Goal: Task Accomplishment & Management: Manage account settings

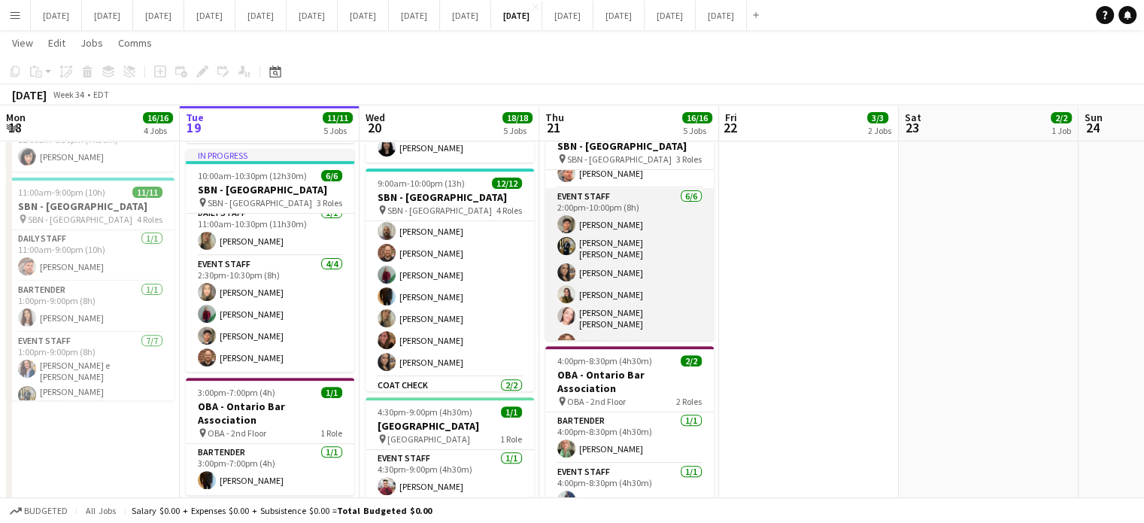
scroll to position [75, 0]
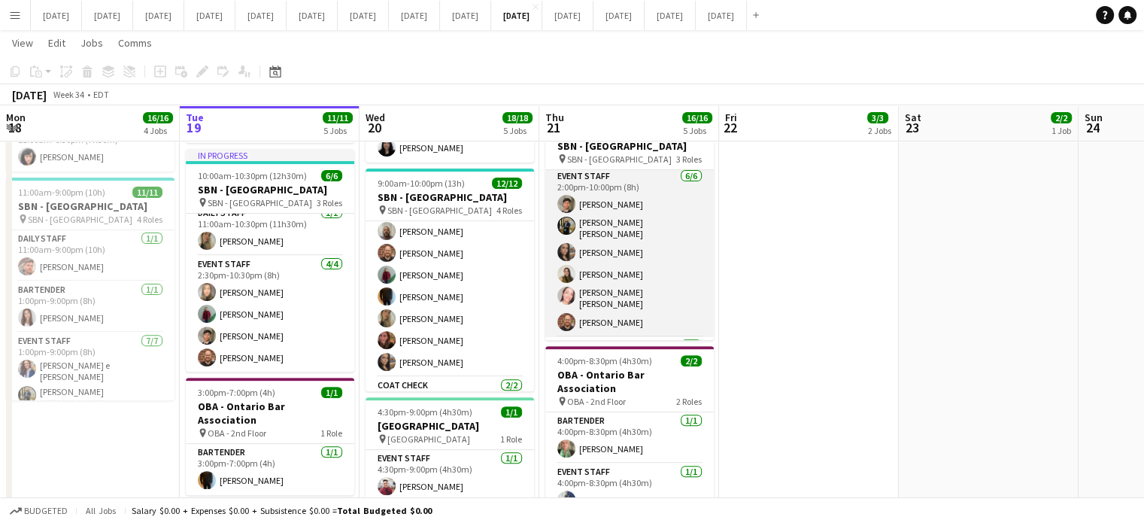
click at [667, 256] on app-card-role "Event Staff [DATE] 2:00pm-10:00pm (8h) [PERSON_NAME] [PERSON_NAME] [PERSON_NAME…" at bounding box center [629, 252] width 168 height 169
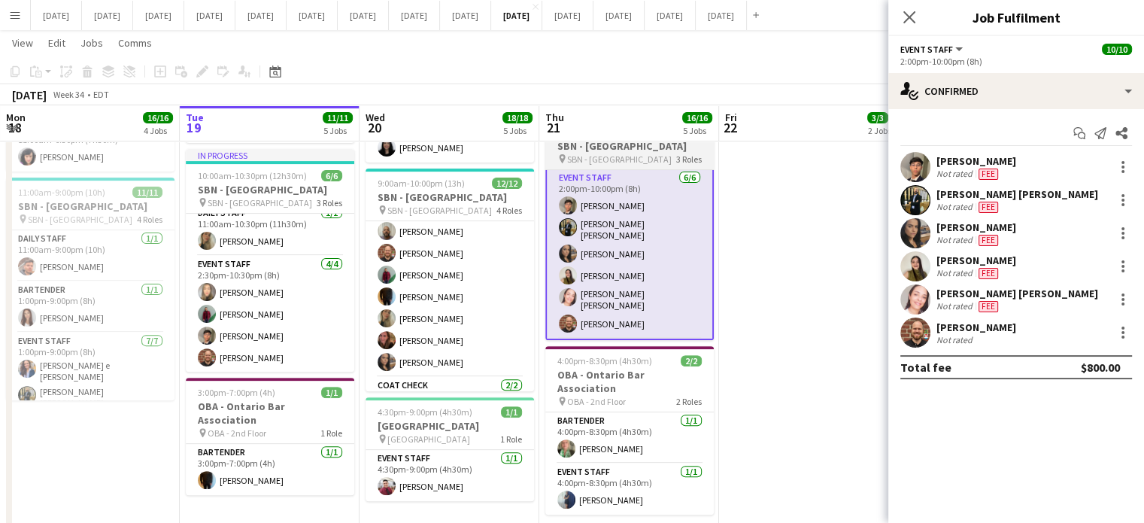
scroll to position [76, 0]
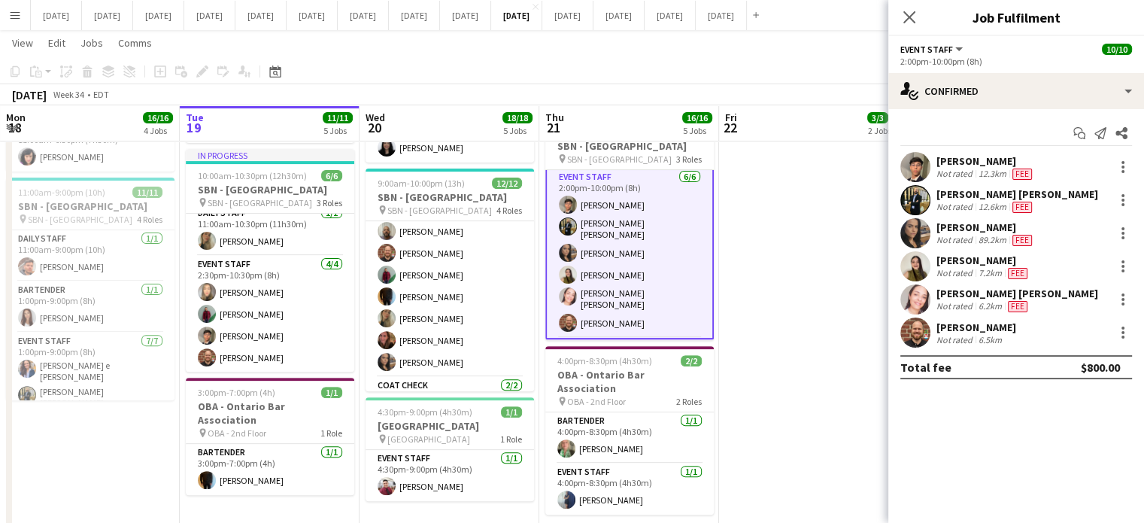
click at [923, 258] on app-user-avatar at bounding box center [915, 266] width 30 height 30
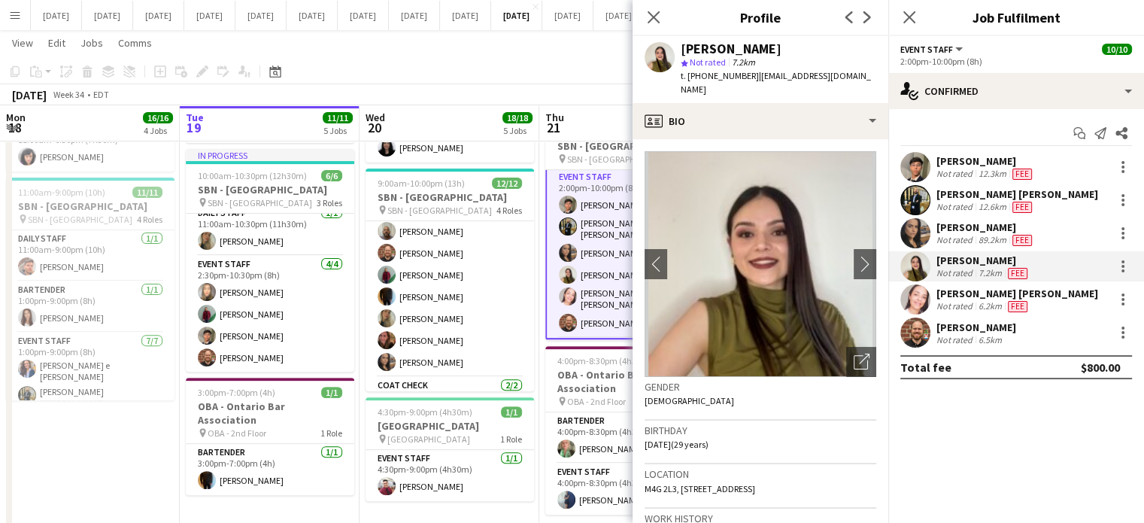
drag, startPoint x: 842, startPoint y: 50, endPoint x: 731, endPoint y: 50, distance: 111.3
click at [731, 50] on div "[PERSON_NAME] star Not rated 7.2km t. [PHONE_NUMBER] | [EMAIL_ADDRESS][DOMAIN_N…" at bounding box center [760, 69] width 256 height 67
copy div "[PERSON_NAME]"
click at [914, 23] on icon "Close pop-in" at bounding box center [909, 17] width 14 height 14
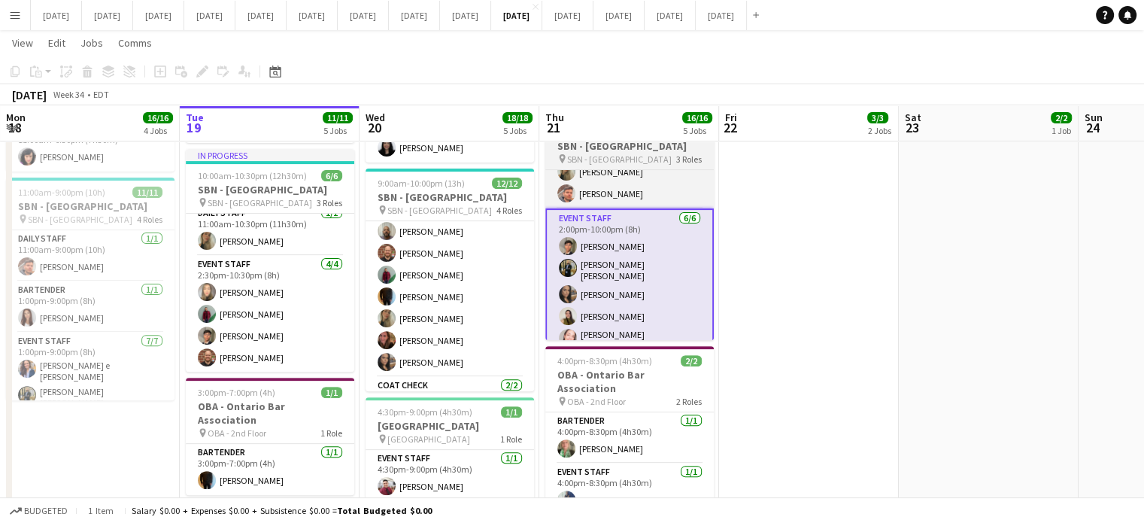
scroll to position [0, 0]
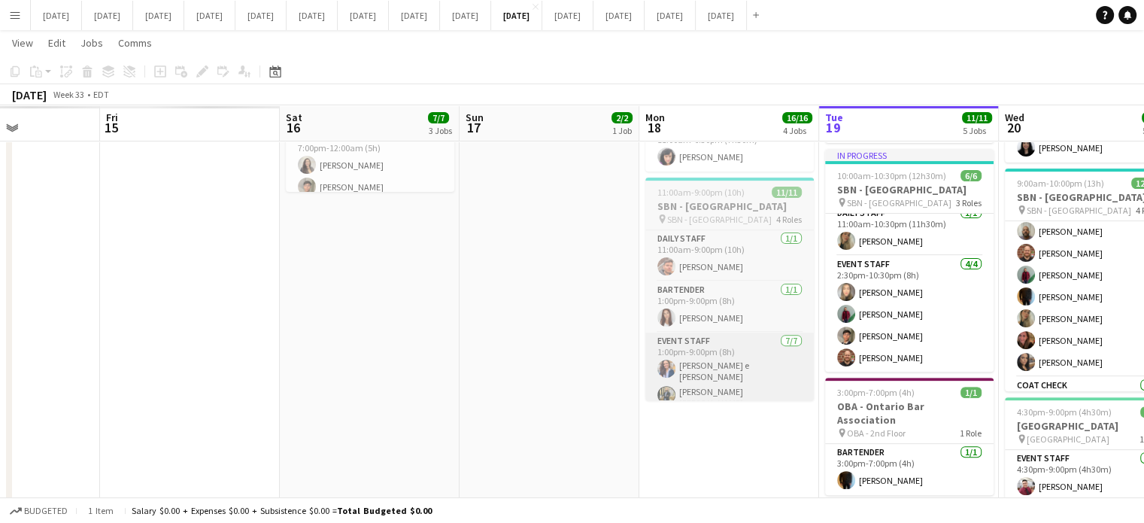
drag, startPoint x: 277, startPoint y: 350, endPoint x: 923, endPoint y: 324, distance: 646.4
click at [1071, 317] on app-calendar-viewport "Wed 13 Thu 14 Fri 15 Sat 16 7/7 3 Jobs Sun 17 2/2 1 Job Mon 18 16/16 4 Jobs Tue…" at bounding box center [572, 72] width 1144 height 928
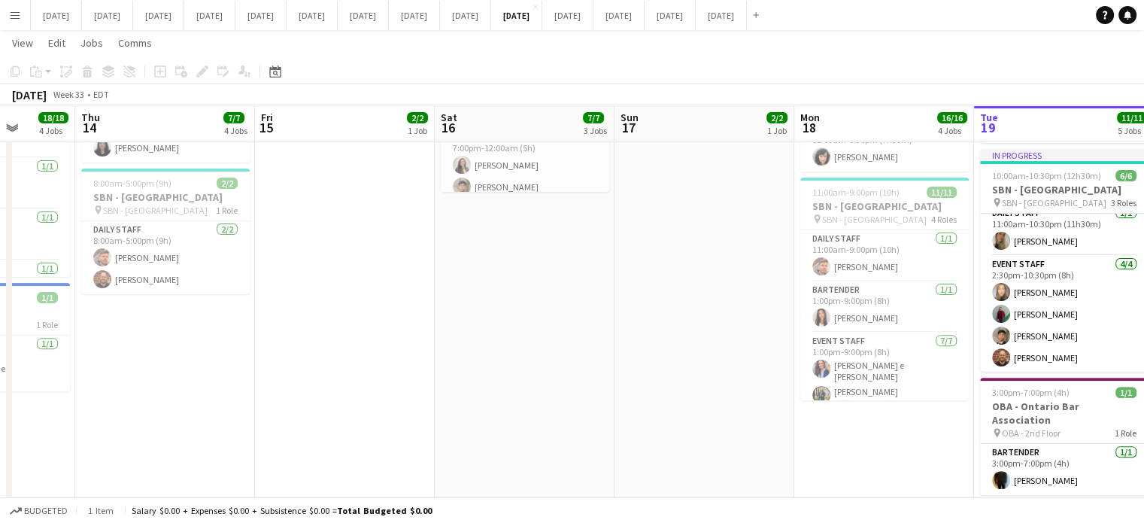
drag, startPoint x: 444, startPoint y: 333, endPoint x: 989, endPoint y: 301, distance: 546.1
click at [989, 301] on app-calendar-viewport "Mon 11 Tue 12 Wed 13 18/18 4 Jobs Thu 14 7/7 4 Jobs Fri 15 2/2 1 Job Sat 16 7/7…" at bounding box center [572, 72] width 1144 height 928
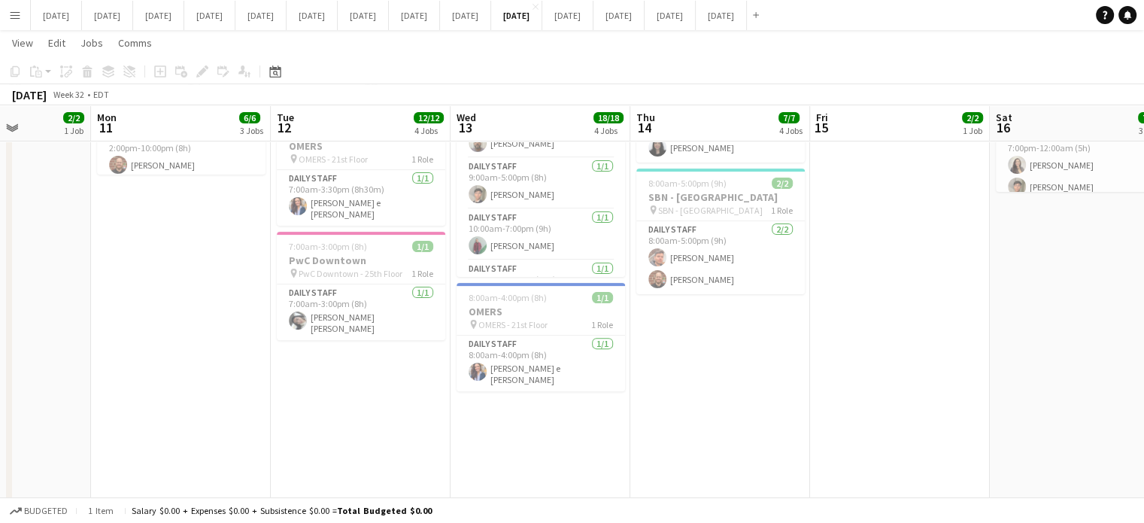
scroll to position [0, 405]
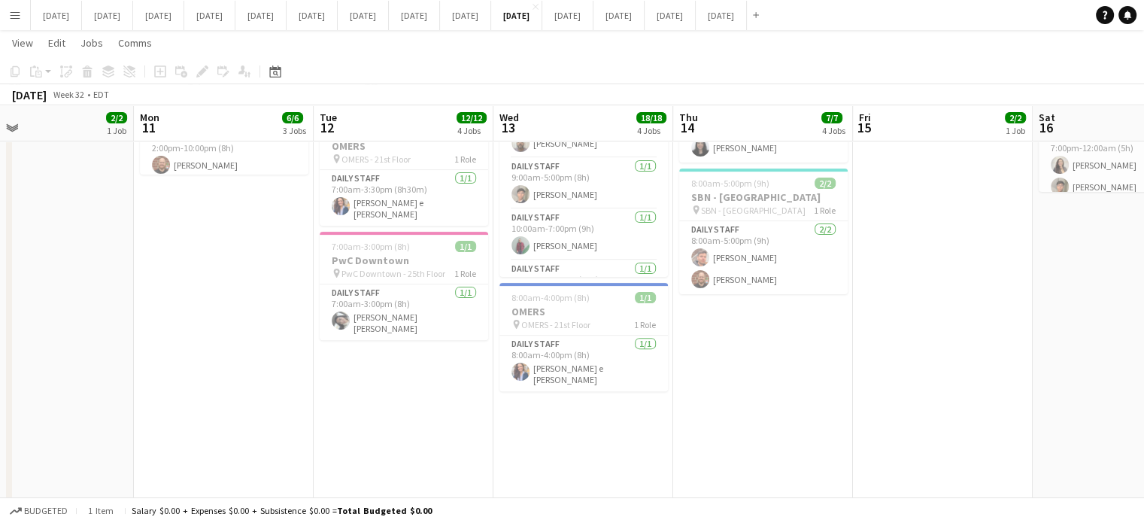
drag, startPoint x: 356, startPoint y: 395, endPoint x: 579, endPoint y: 383, distance: 222.9
click at [579, 383] on app-calendar-viewport "Fri 8 7/7 4 Jobs Sat 9 3/3 2 Jobs Sun 10 2/2 1 Job Mon 11 6/6 3 Jobs Tue 12 12/…" at bounding box center [572, 72] width 1144 height 928
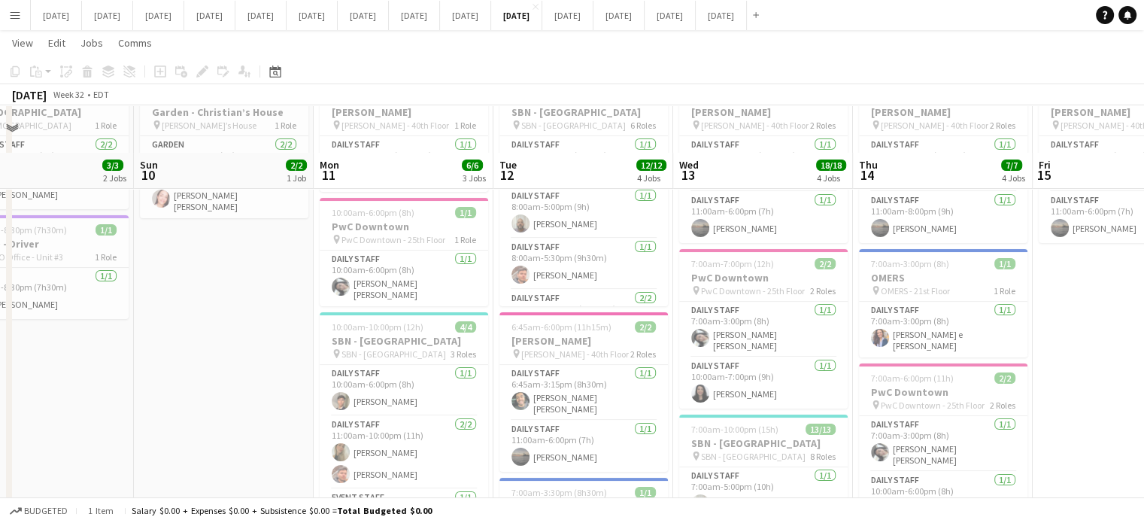
scroll to position [0, 0]
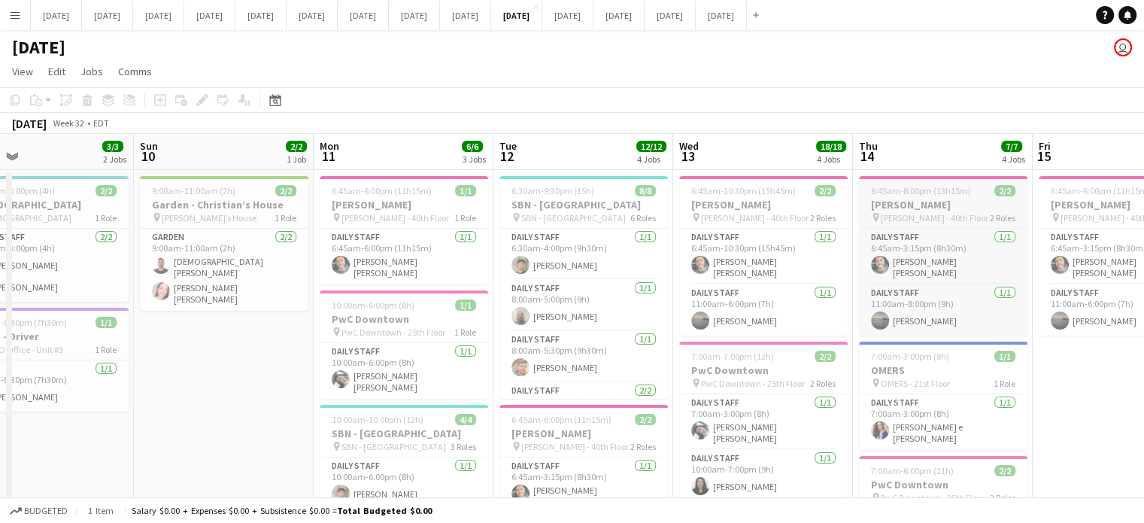
drag, startPoint x: 790, startPoint y: 245, endPoint x: 982, endPoint y: 213, distance: 194.4
click at [791, 245] on app-card-role "Daily Staff [DATE] 6:45am-10:30pm (15h45m) [PERSON_NAME] [PERSON_NAME]" at bounding box center [763, 257] width 168 height 56
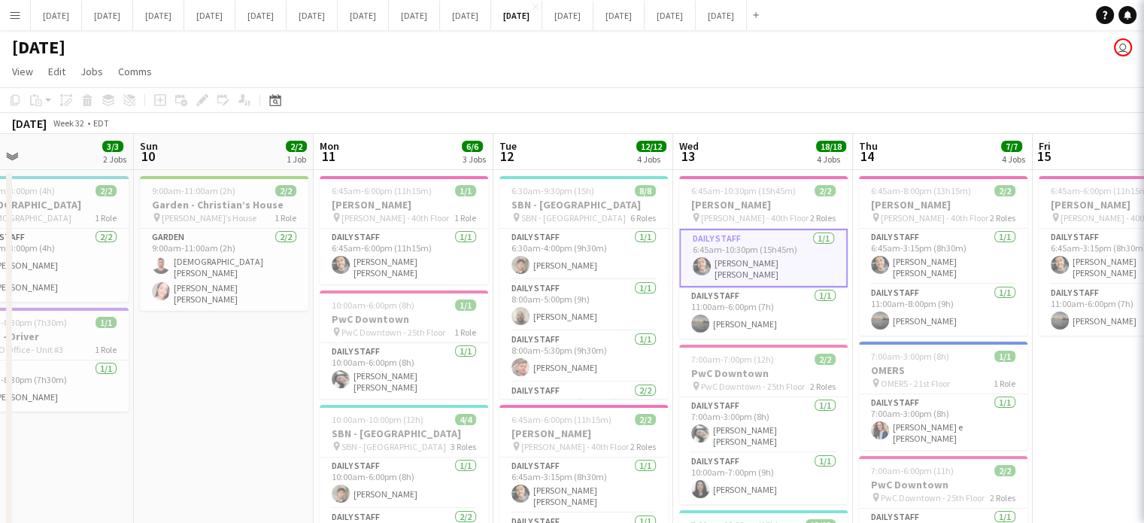
scroll to position [0, 405]
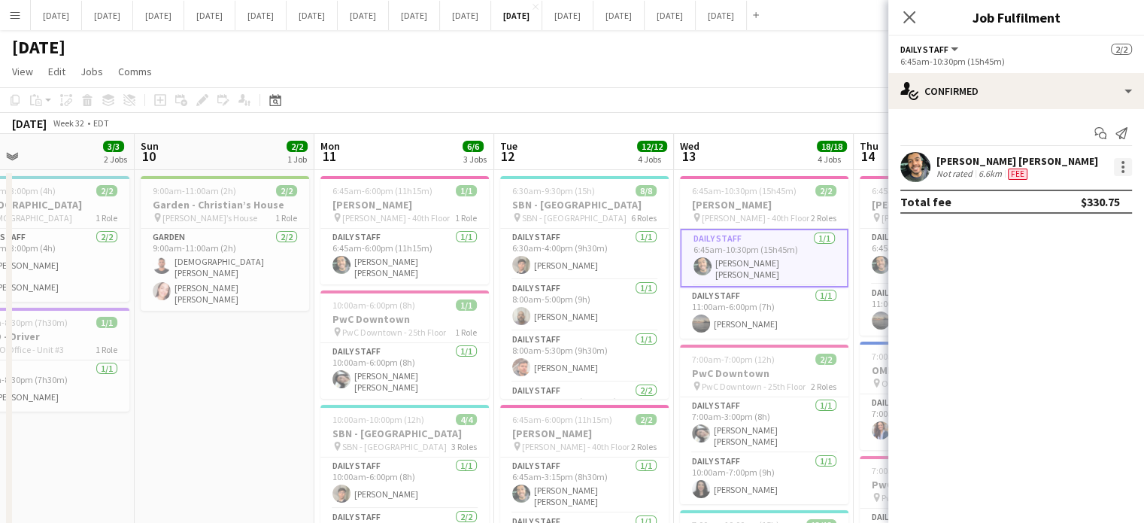
click at [1126, 165] on div at bounding box center [1123, 167] width 18 height 18
click at [1080, 201] on span "Edit fee" at bounding box center [1072, 195] width 93 height 14
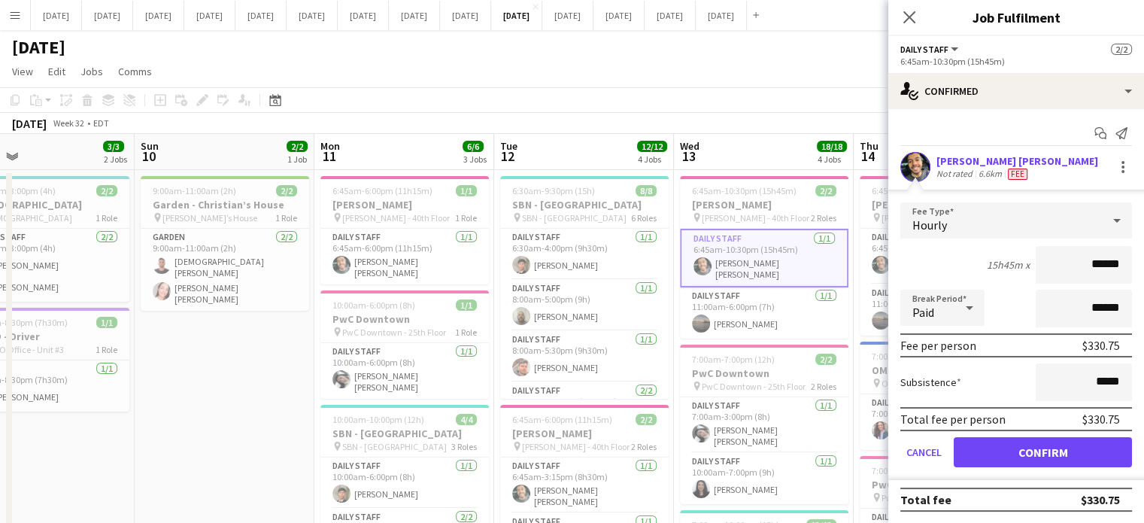
click at [969, 311] on icon at bounding box center [969, 307] width 18 height 30
click at [941, 381] on span "Unpaid" at bounding box center [942, 387] width 60 height 14
click at [1042, 307] on input "******" at bounding box center [1083, 308] width 96 height 38
drag, startPoint x: 1092, startPoint y: 306, endPoint x: 1079, endPoint y: 314, distance: 15.2
click at [1080, 311] on input "******" at bounding box center [1083, 308] width 96 height 38
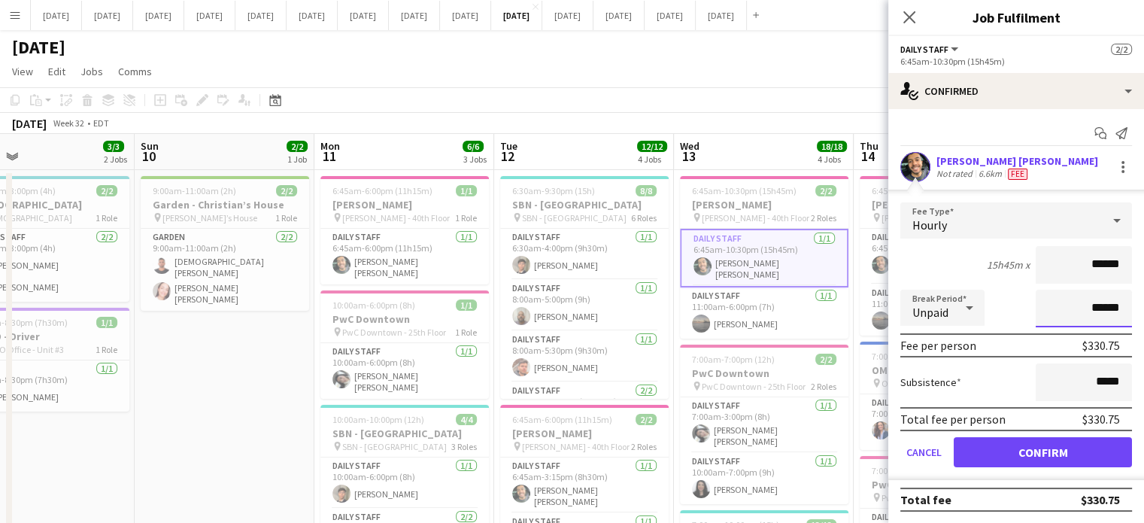
type input "*******"
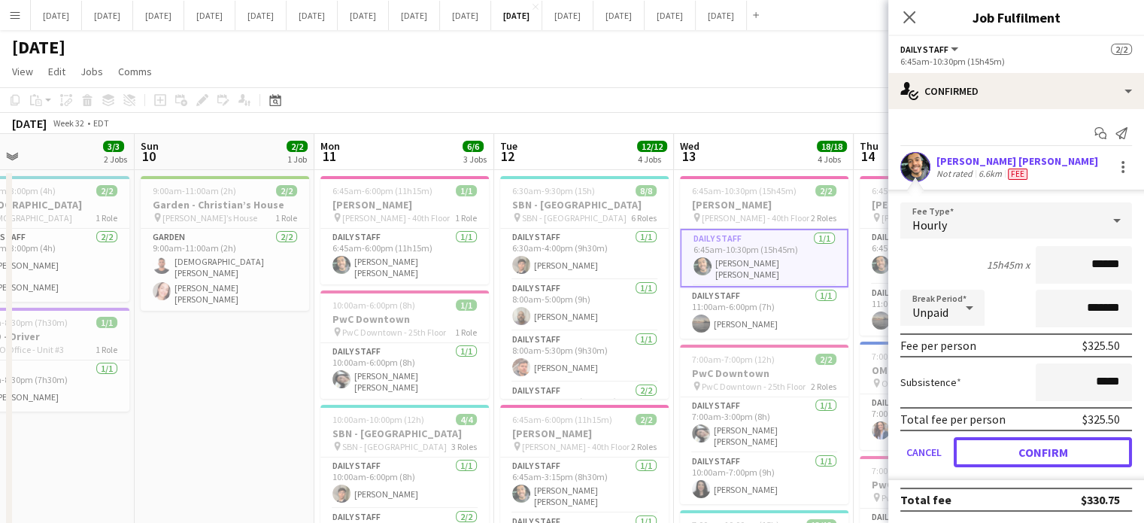
click at [1075, 450] on button "Confirm" at bounding box center [1042, 452] width 178 height 30
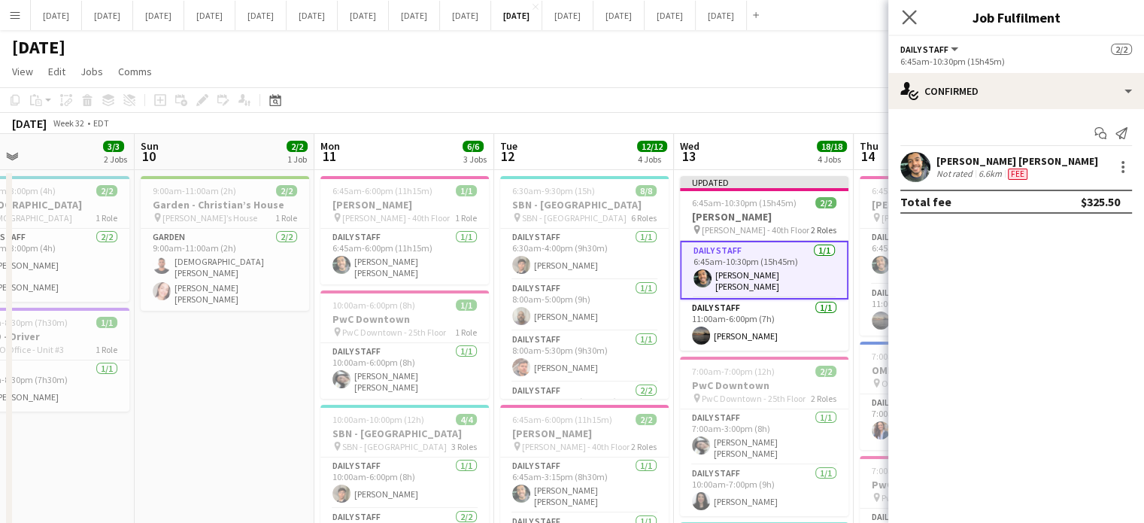
click at [899, 14] on app-icon "Close pop-in" at bounding box center [910, 18] width 22 height 22
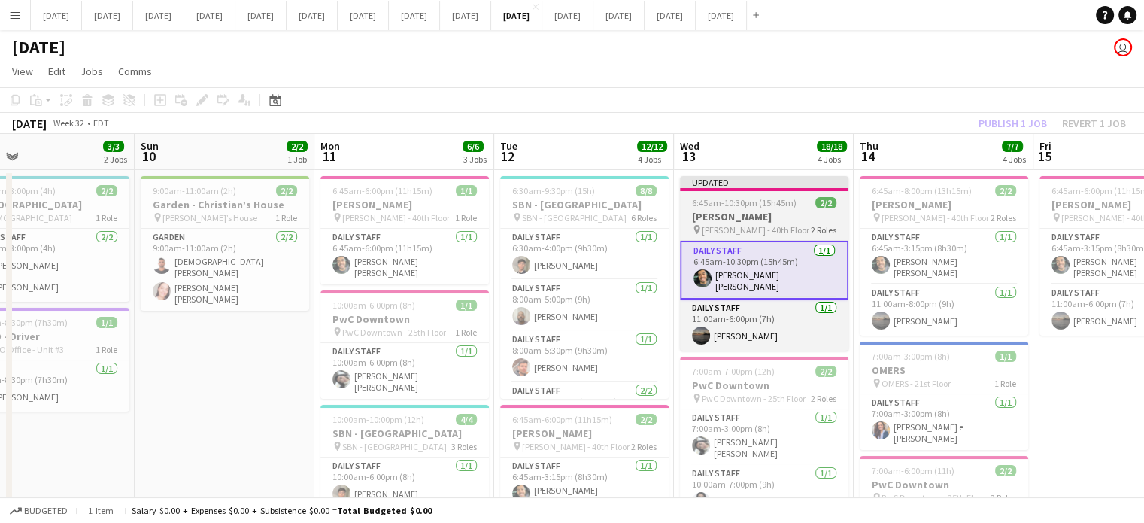
click at [817, 192] on app-job-card "Updated 6:45am-10:30pm (15h45m) 2/2 [PERSON_NAME] pin [PERSON_NAME] - 40th Floo…" at bounding box center [764, 263] width 168 height 174
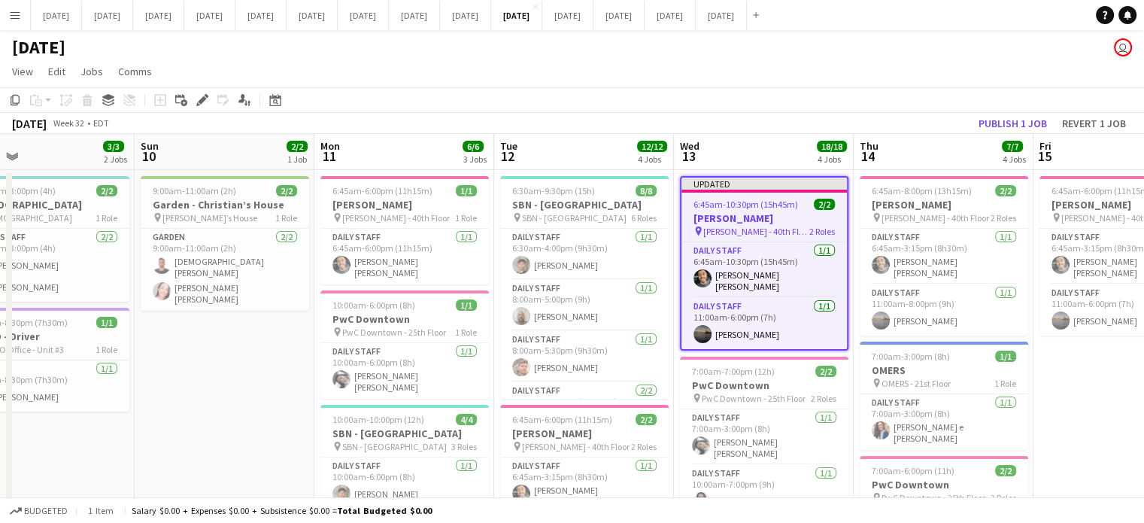
click at [1029, 112] on app-toolbar "Copy Paste Paste Ctrl+V Paste with crew Ctrl+Shift+V Paste linked Job [GEOGRAPH…" at bounding box center [572, 100] width 1144 height 26
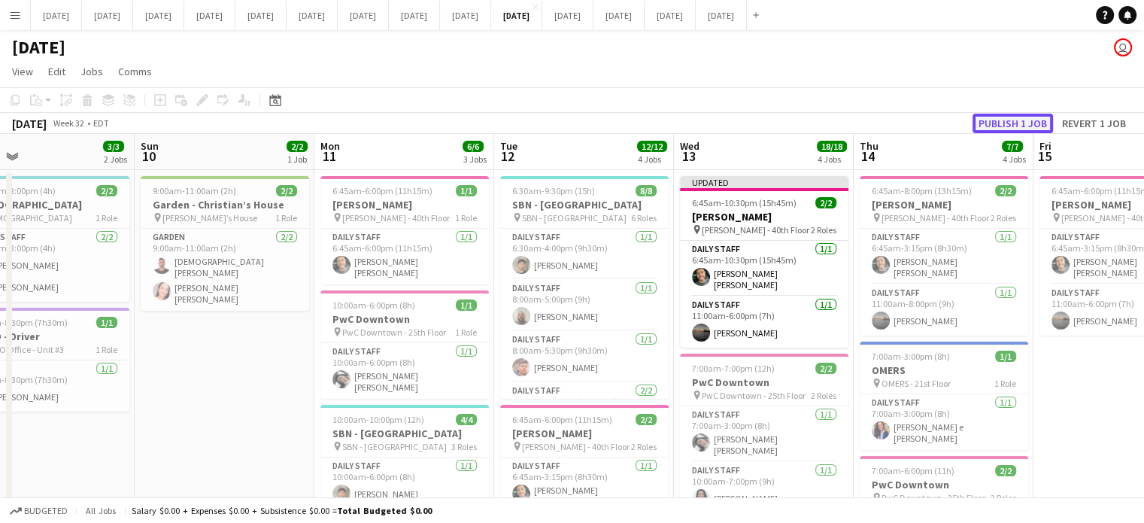
click at [1027, 120] on button "Publish 1 job" at bounding box center [1012, 124] width 80 height 20
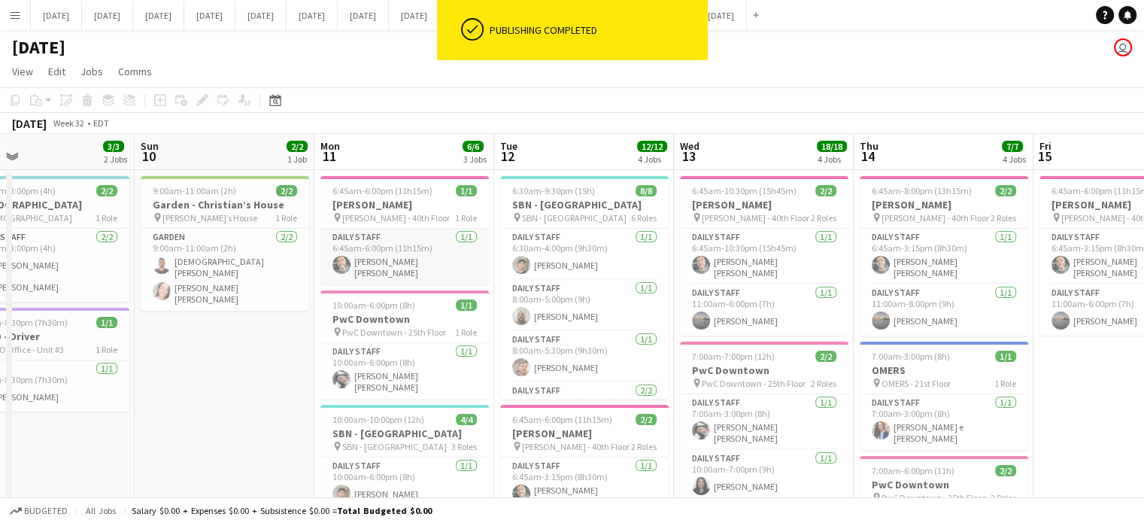
click at [366, 258] on app-card-role "Daily Staff [DATE] 6:45am-6:00pm (11h15m) [PERSON_NAME] [PERSON_NAME]" at bounding box center [404, 257] width 168 height 56
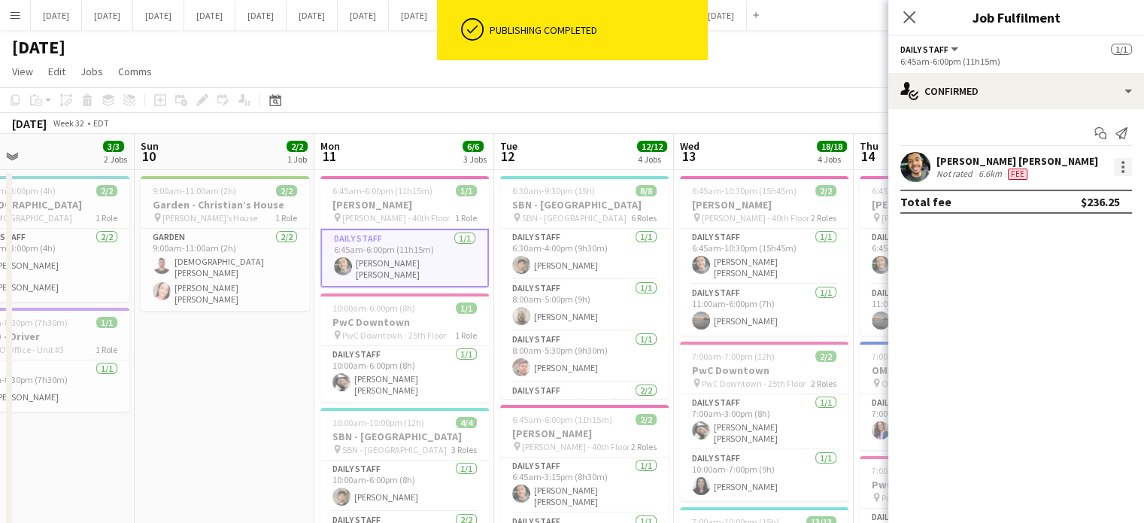
click at [1123, 162] on div at bounding box center [1122, 162] width 3 height 3
click at [1080, 200] on span "Edit fee" at bounding box center [1072, 195] width 93 height 14
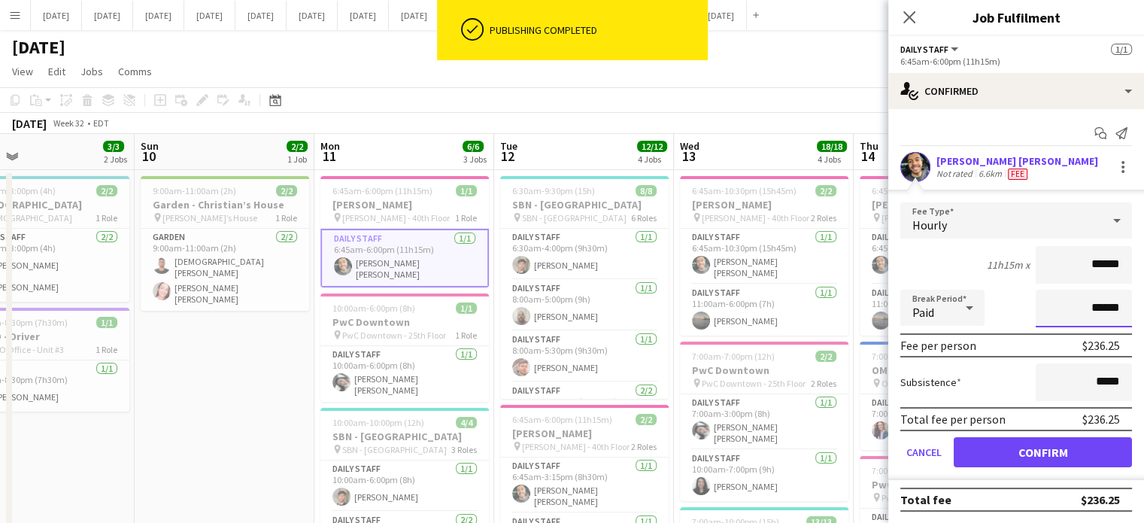
click at [1079, 296] on input "******" at bounding box center [1083, 308] width 96 height 38
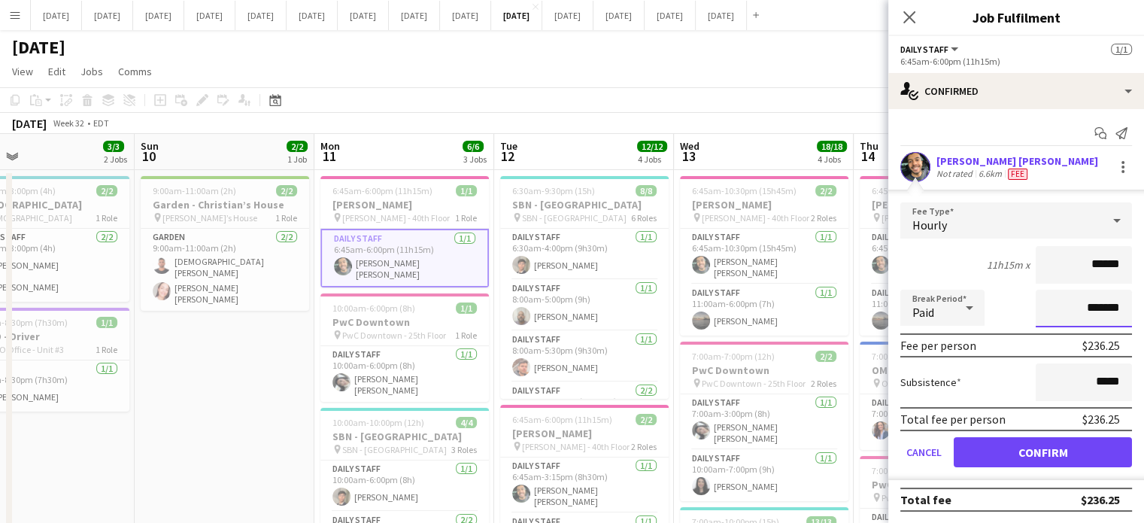
type input "*******"
click at [960, 314] on icon at bounding box center [969, 307] width 18 height 30
click at [962, 378] on mat-option "Unpaid" at bounding box center [942, 387] width 84 height 38
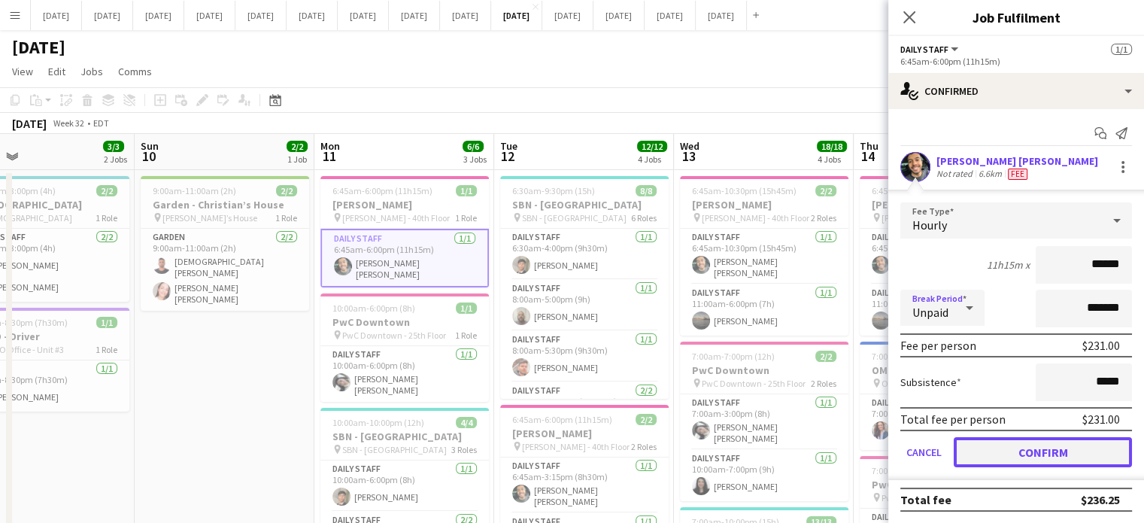
click at [1040, 450] on button "Confirm" at bounding box center [1042, 452] width 178 height 30
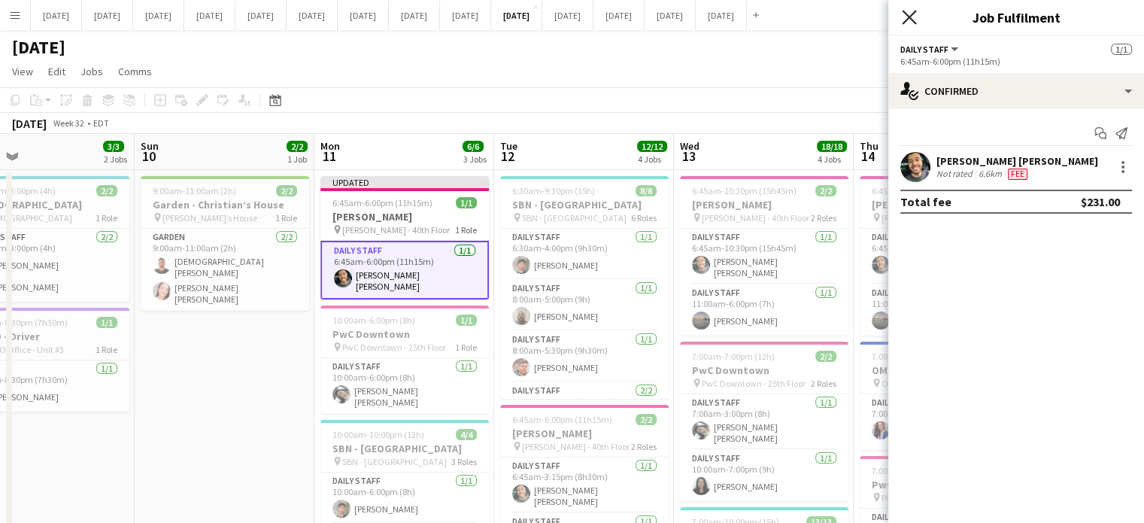
click at [915, 15] on icon "Close pop-in" at bounding box center [909, 17] width 14 height 14
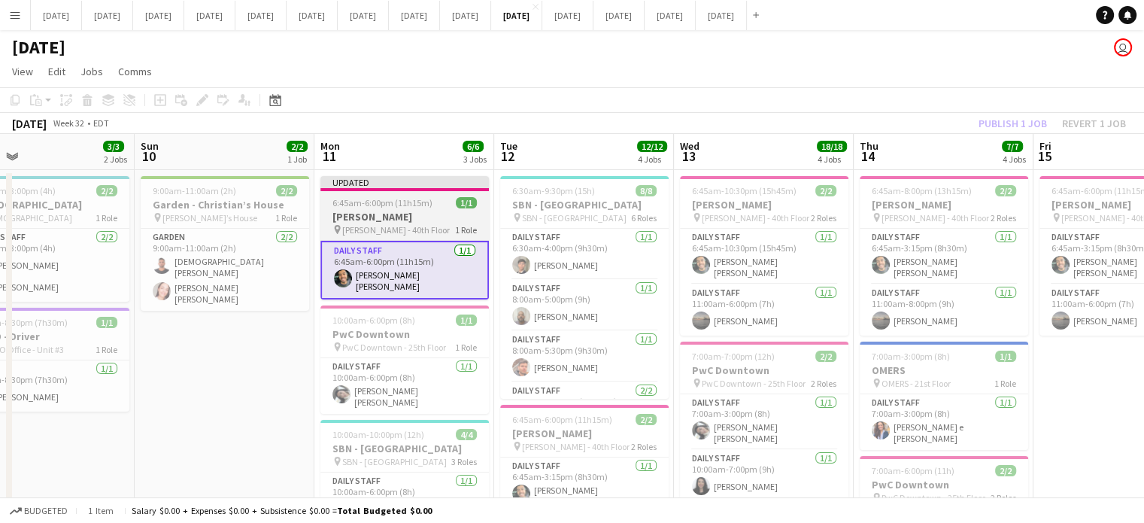
click at [427, 193] on app-job-card "Updated 6:45am-6:00pm (11h15m) 1/1 [PERSON_NAME] pin [PERSON_NAME] - 40th Floor…" at bounding box center [404, 237] width 168 height 123
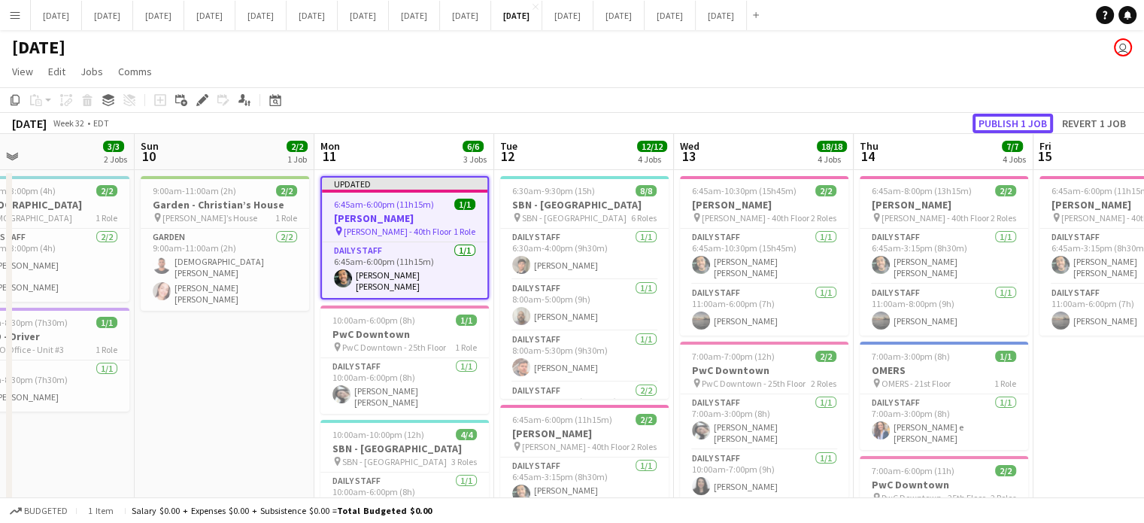
click at [1005, 121] on button "Publish 1 job" at bounding box center [1012, 124] width 80 height 20
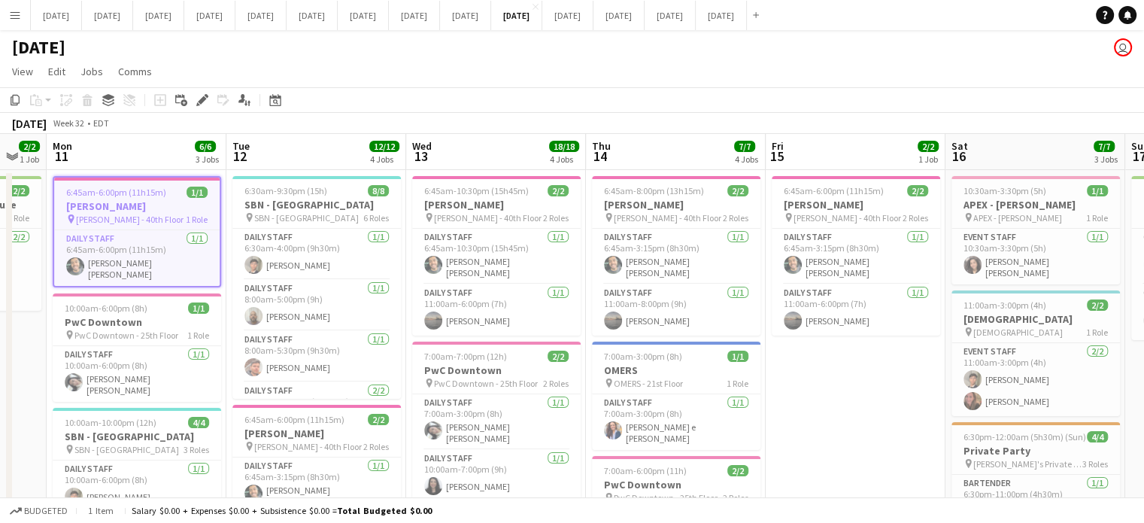
scroll to position [0, 674]
drag, startPoint x: 847, startPoint y: 304, endPoint x: 702, endPoint y: 330, distance: 148.2
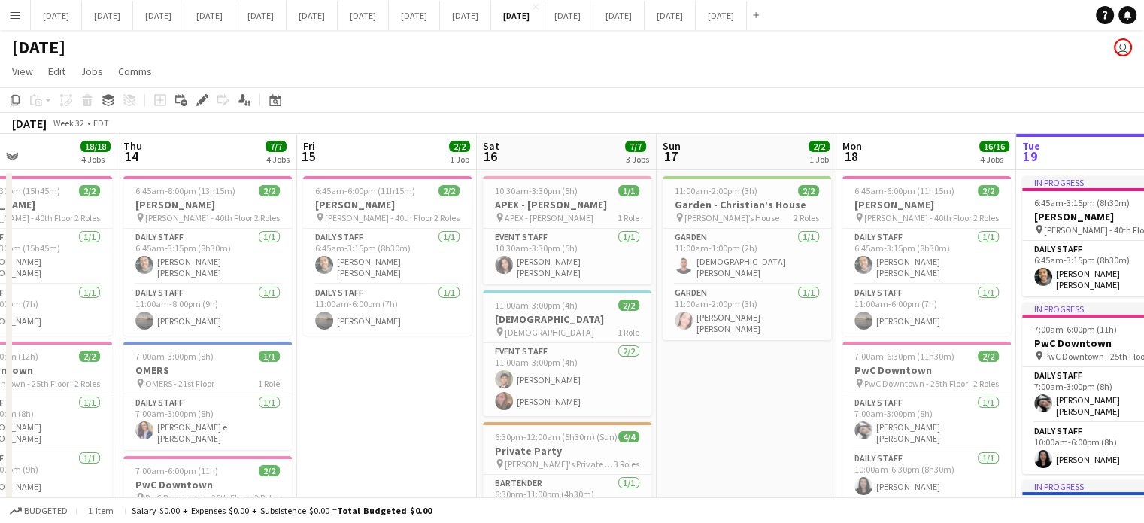
scroll to position [0, 424]
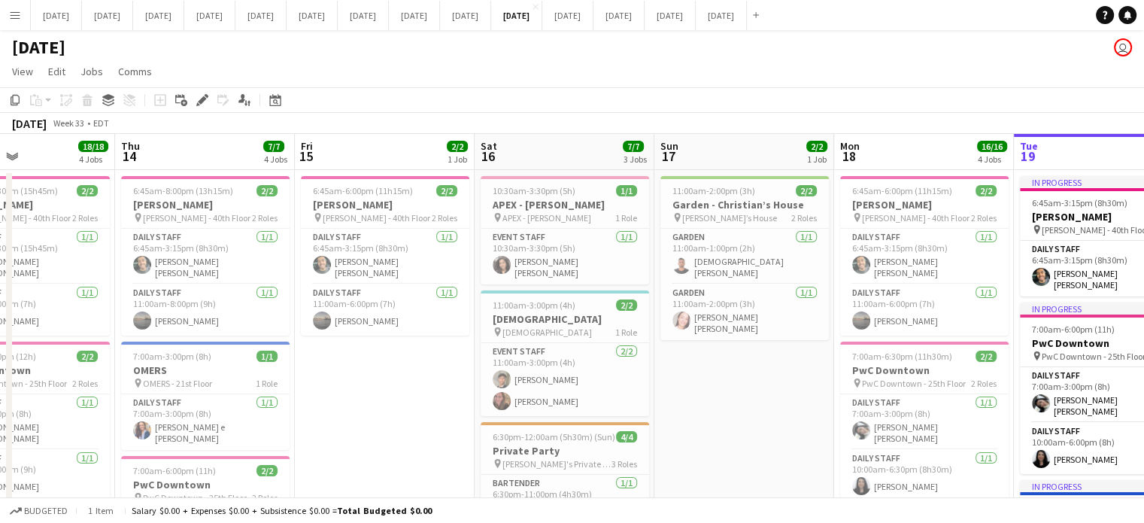
drag, startPoint x: 863, startPoint y: 338, endPoint x: 394, endPoint y: 380, distance: 471.1
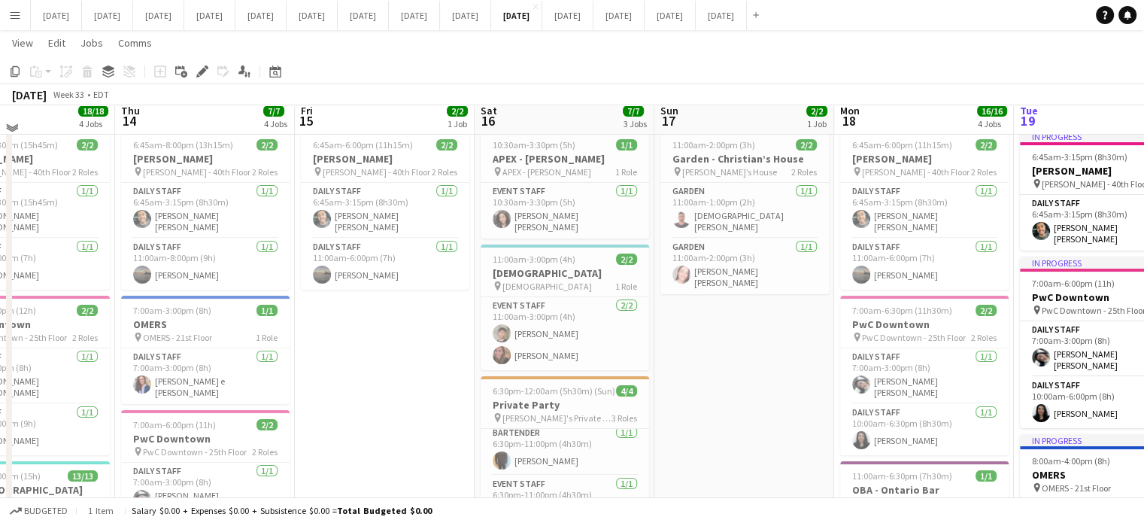
scroll to position [37, 0]
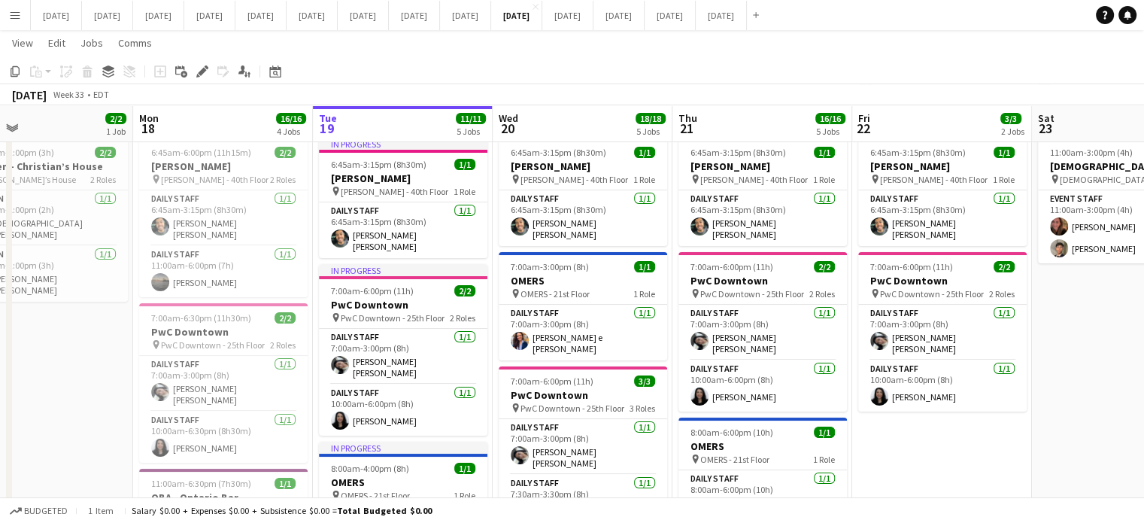
drag, startPoint x: 792, startPoint y: 360, endPoint x: 90, endPoint y: 345, distance: 701.7
click at [90, 346] on app-calendar-viewport "Thu 14 7/7 4 Jobs Fri 15 2/2 1 Job Sat 16 7/7 3 Jobs Sun 17 2/2 1 Job Mon 18 16…" at bounding box center [572, 523] width 1144 height 1002
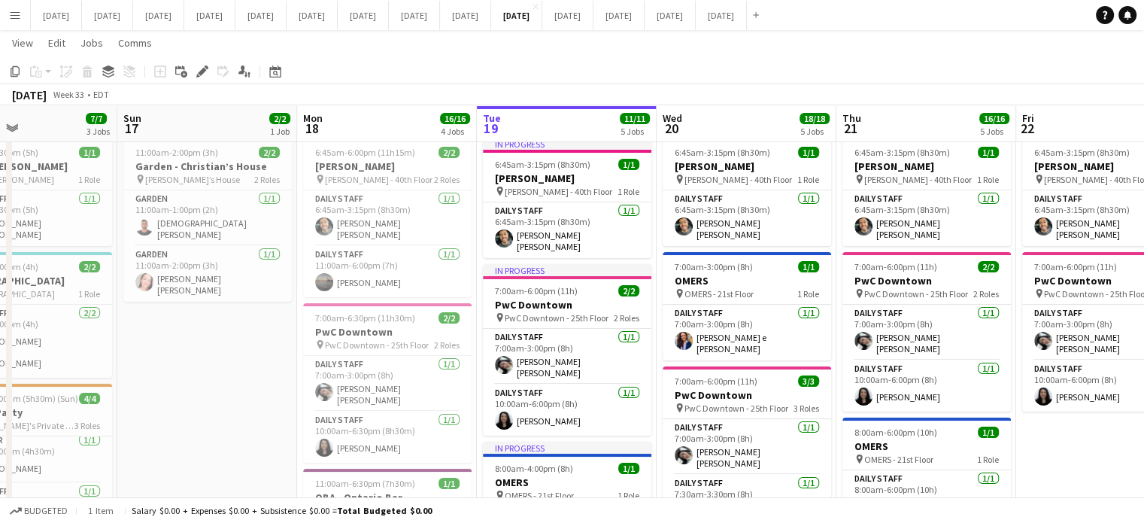
scroll to position [0, 611]
drag, startPoint x: 275, startPoint y: 297, endPoint x: 432, endPoint y: 359, distance: 168.4
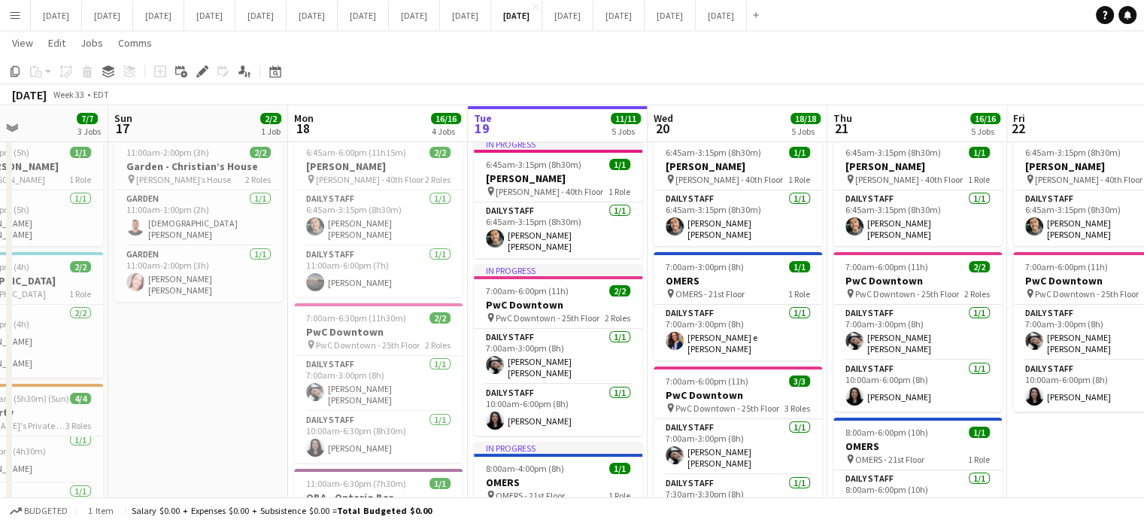
click at [432, 359] on app-calendar-viewport "Wed 13 18/18 4 Jobs Thu 14 7/7 4 Jobs Fri 15 2/2 1 Job Sat 16 7/7 3 Jobs Sun 17…" at bounding box center [572, 523] width 1144 height 1002
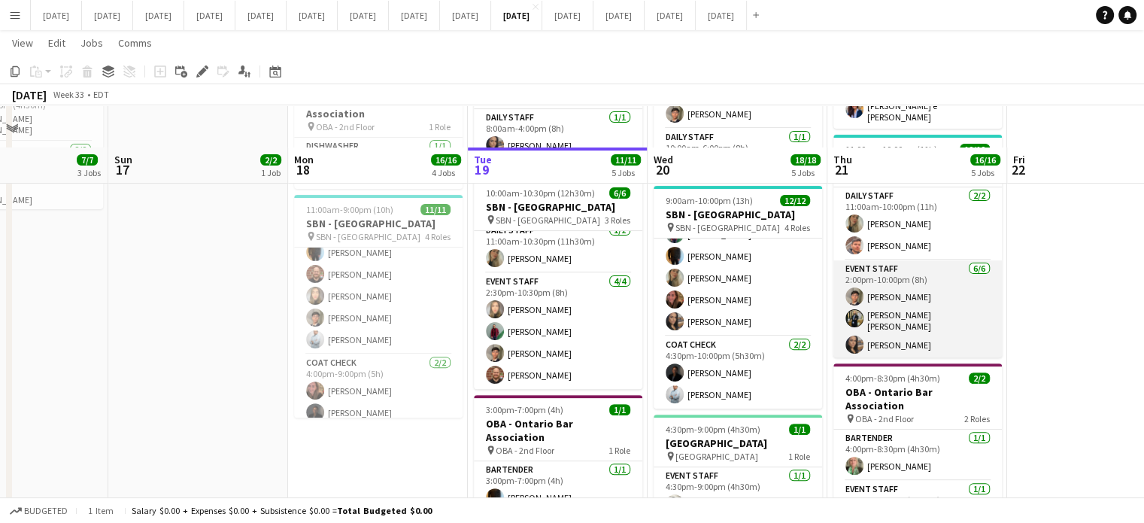
scroll to position [338, 0]
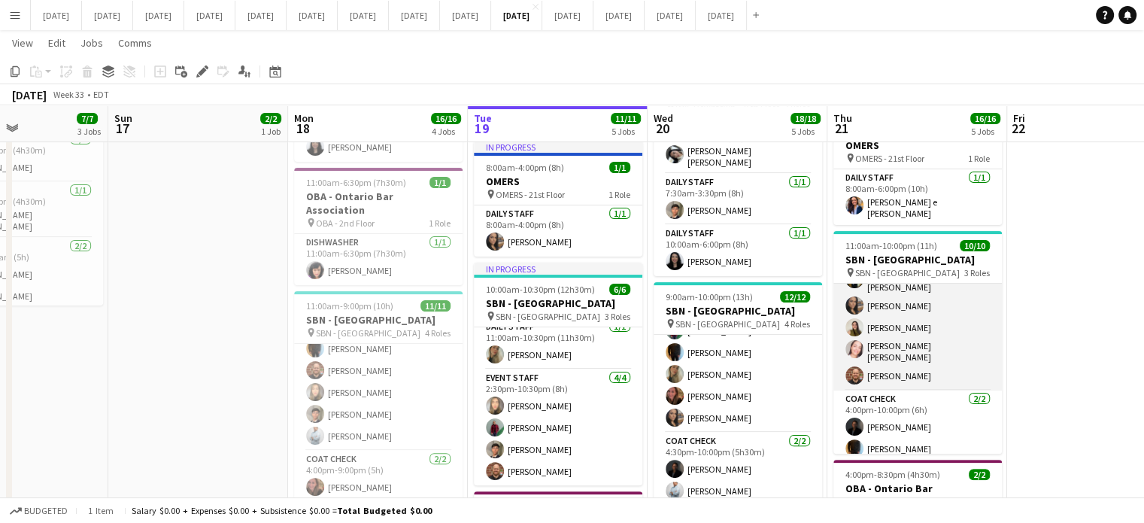
click at [925, 342] on app-card-role "Event Staff [DATE] 2:00pm-10:00pm (8h) [PERSON_NAME] [PERSON_NAME] [PERSON_NAME…" at bounding box center [917, 305] width 168 height 169
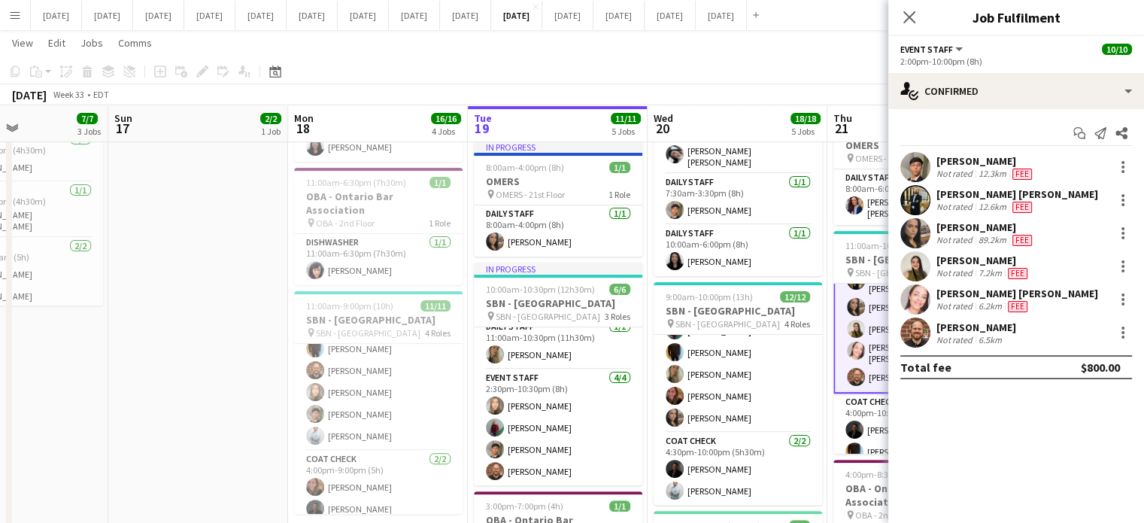
scroll to position [137, 0]
click at [1129, 336] on div at bounding box center [1123, 332] width 18 height 18
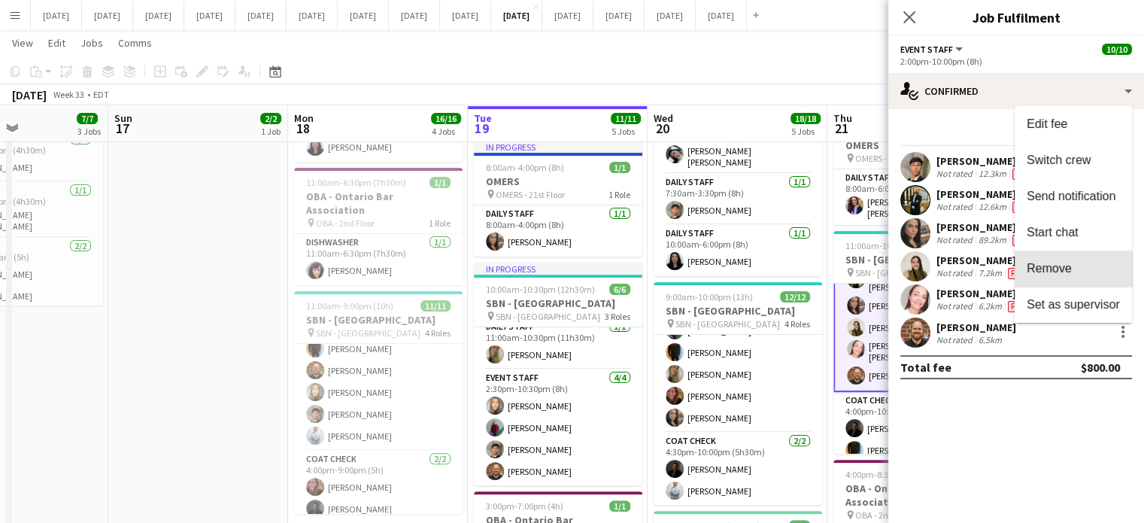
click at [1080, 260] on button "Remove" at bounding box center [1072, 268] width 117 height 36
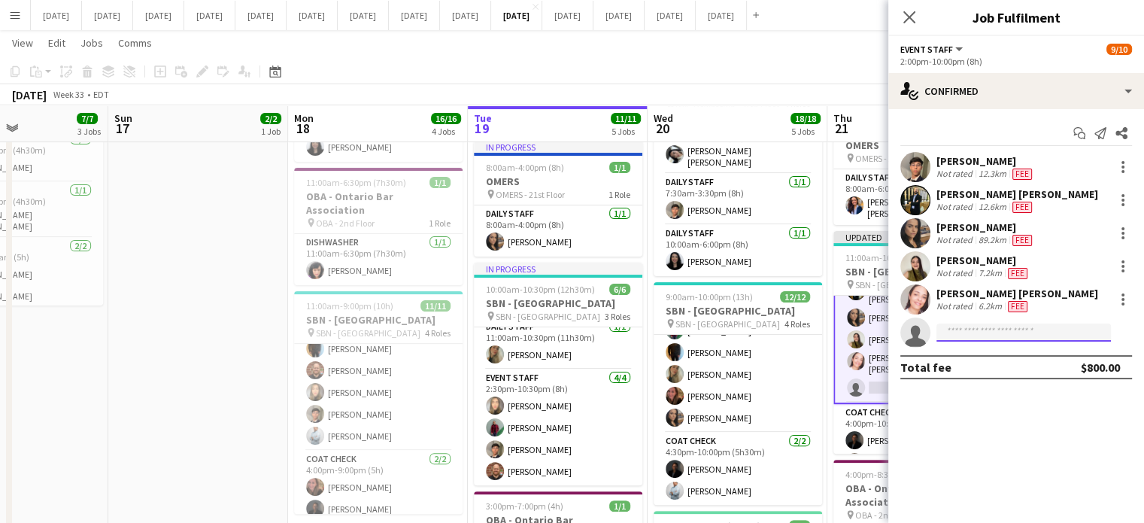
click at [1008, 329] on input at bounding box center [1023, 332] width 174 height 18
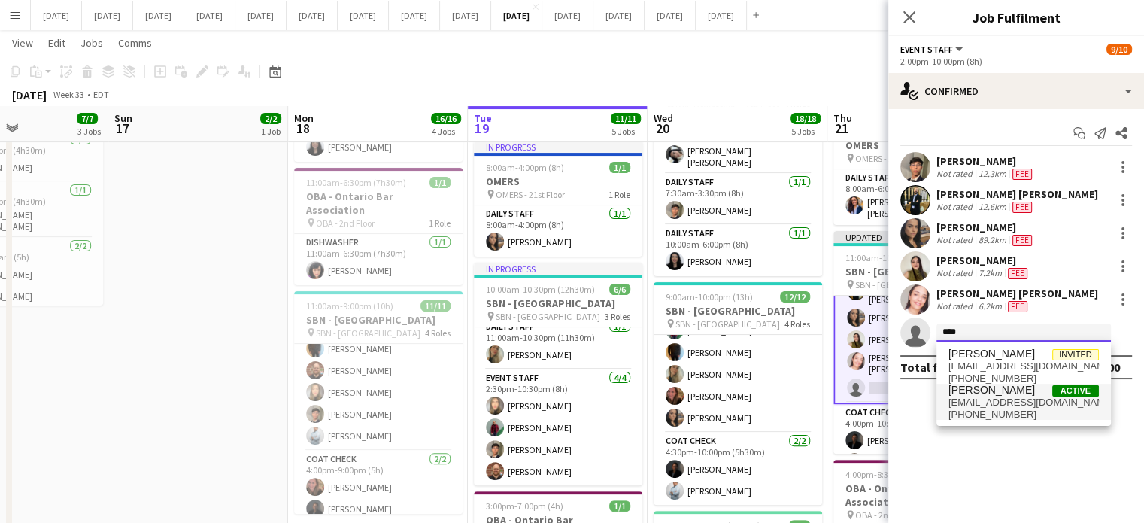
type input "****"
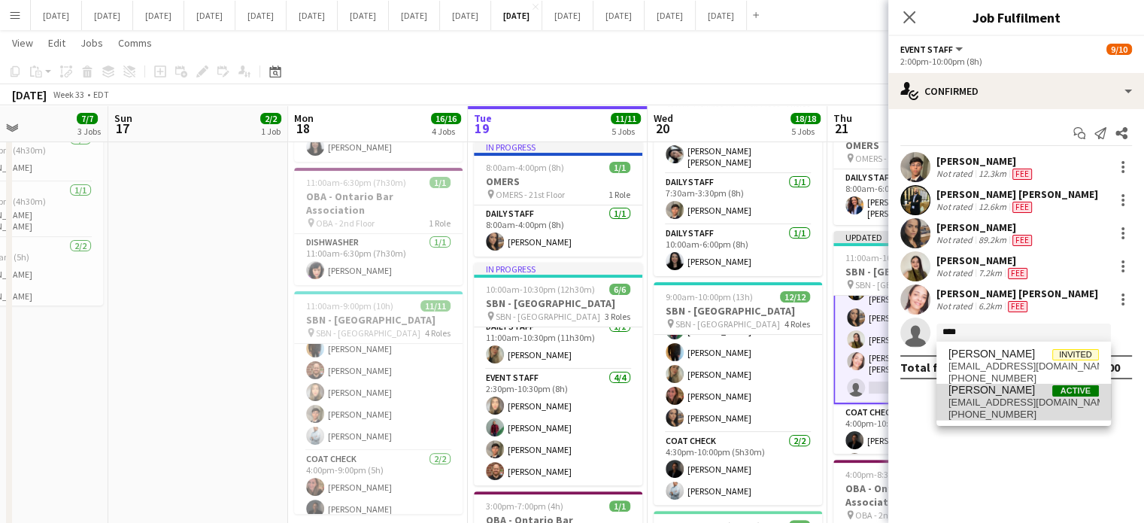
click at [1020, 396] on span "[EMAIL_ADDRESS][DOMAIN_NAME]" at bounding box center [1023, 402] width 150 height 12
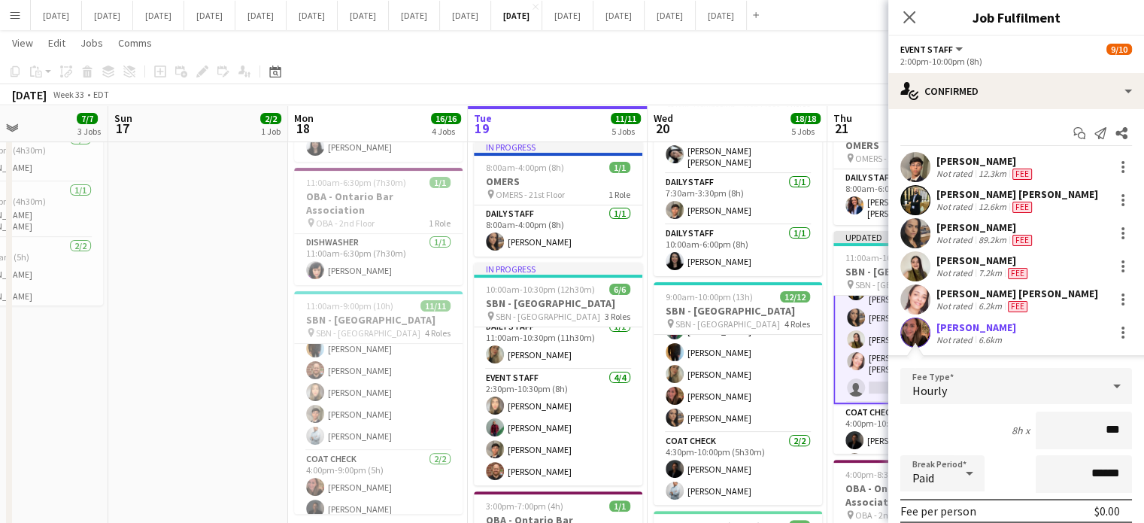
type input "**"
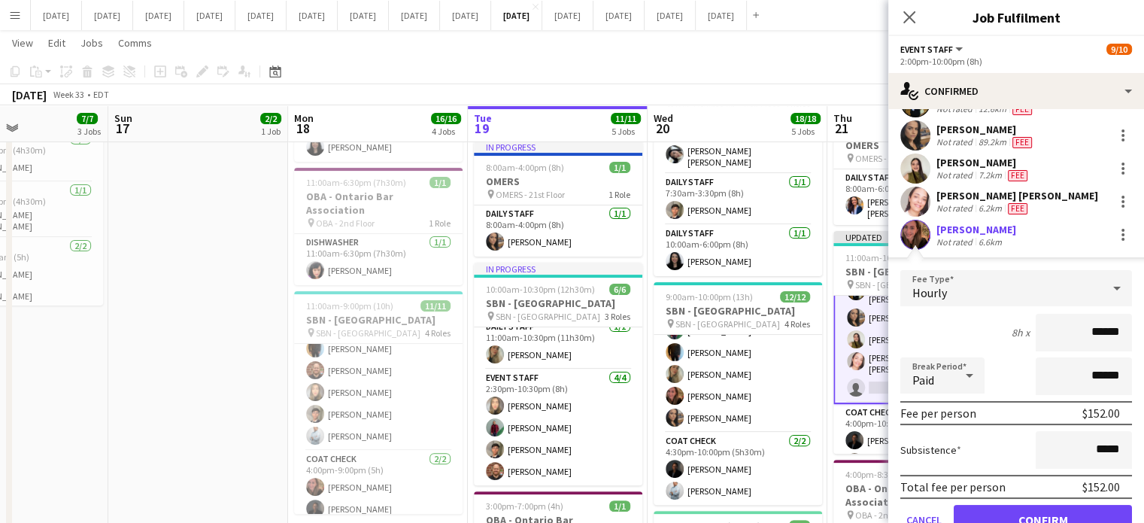
scroll to position [164, 0]
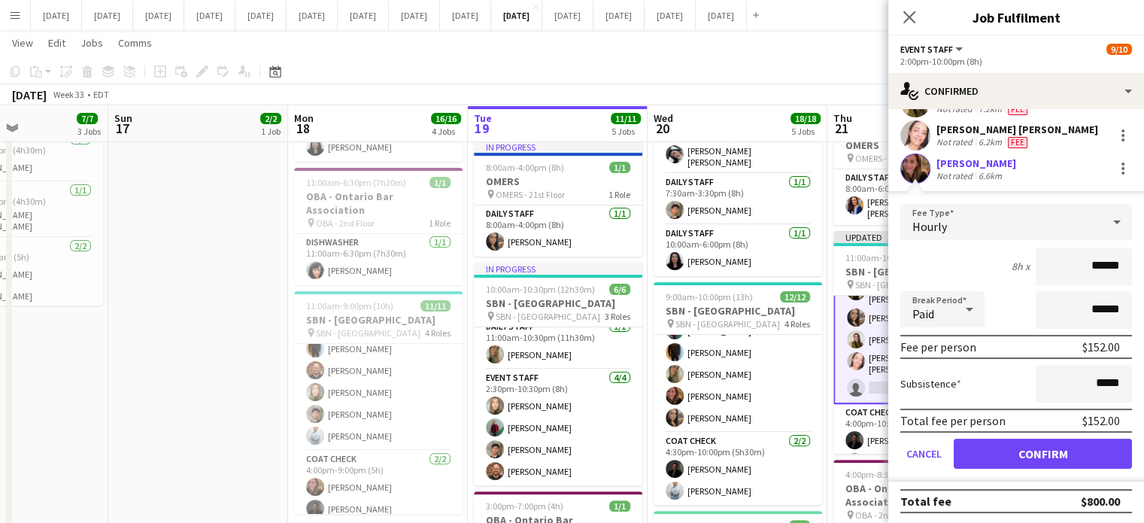
type input "******"
click at [1025, 439] on button "Confirm" at bounding box center [1042, 453] width 178 height 30
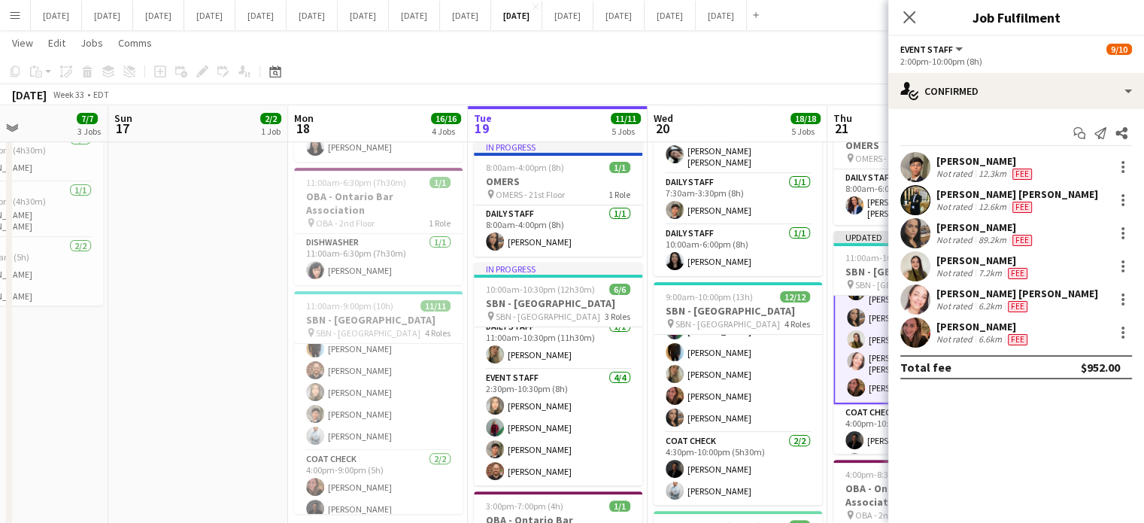
scroll to position [0, 0]
click at [914, 8] on app-icon "Close pop-in" at bounding box center [910, 18] width 22 height 22
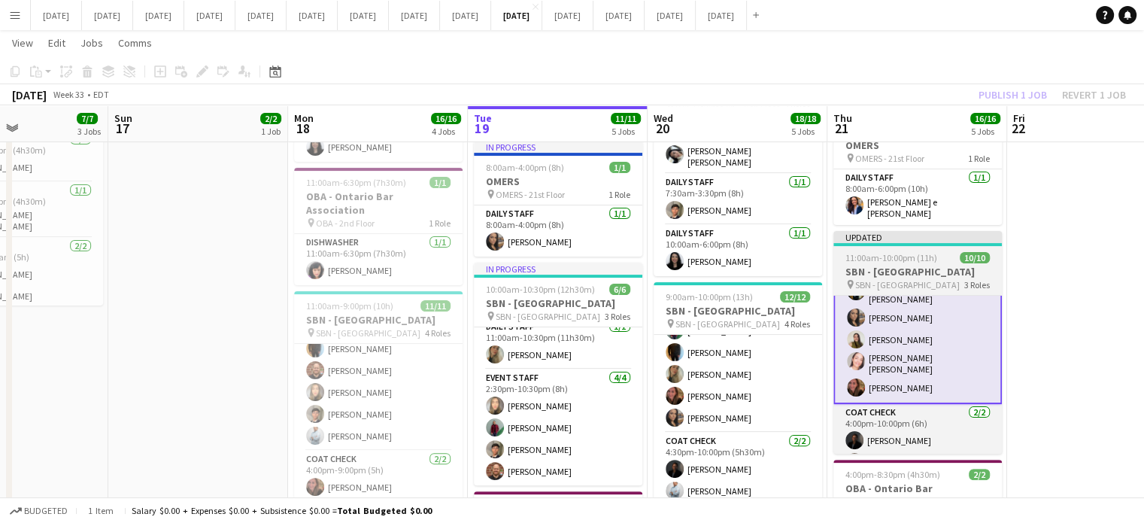
click at [907, 252] on span "11:00am-10:00pm (11h)" at bounding box center [891, 257] width 92 height 11
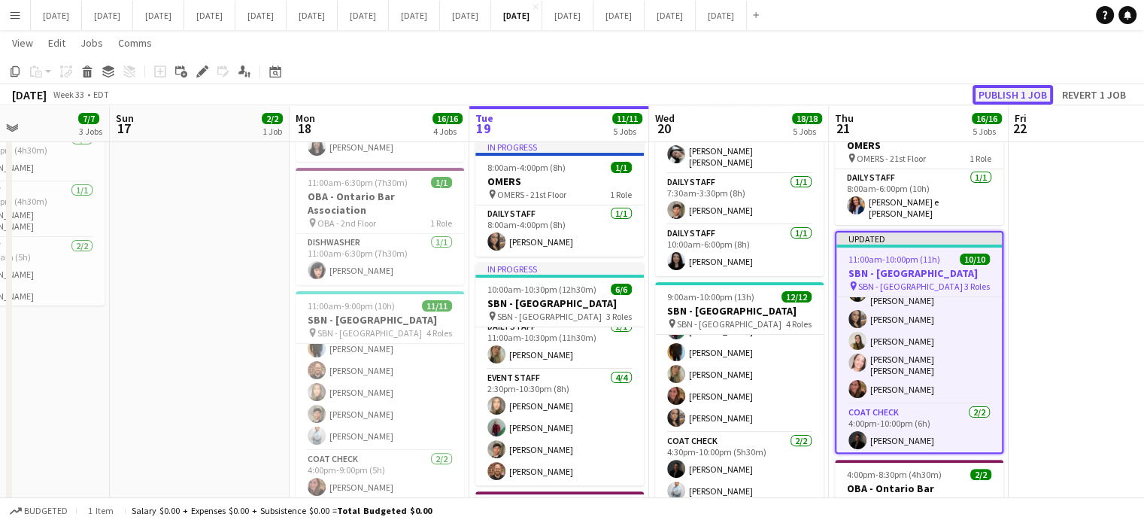
click at [1011, 86] on button "Publish 1 job" at bounding box center [1012, 95] width 80 height 20
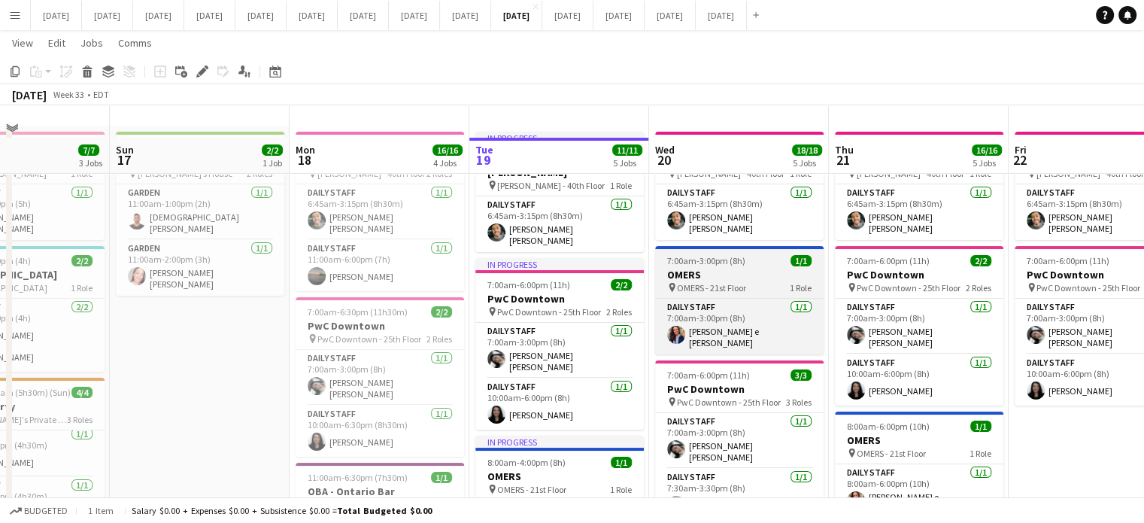
scroll to position [0, 0]
